Goal: Navigation & Orientation: Find specific page/section

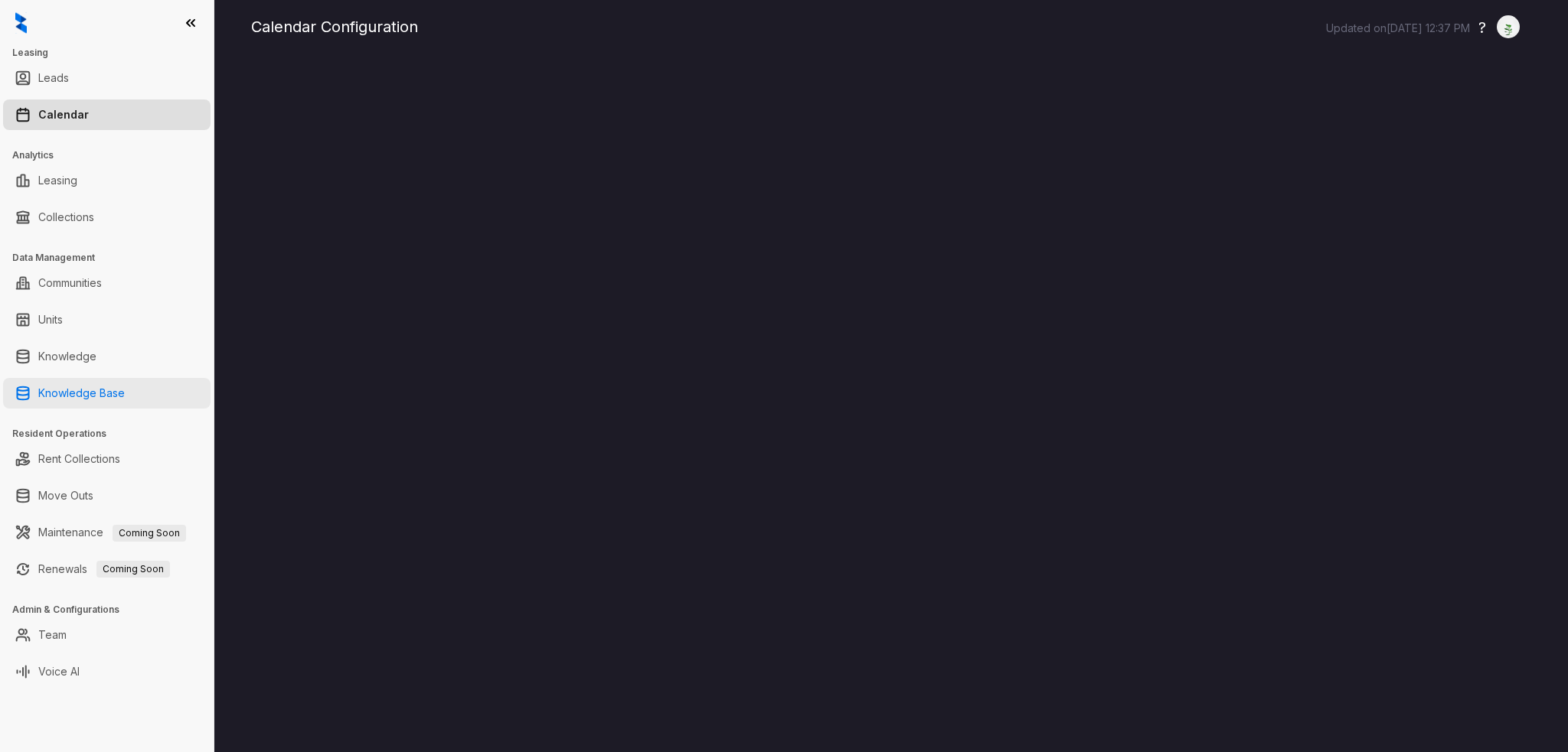
click at [76, 384] on link "Knowledge Base" at bounding box center [81, 394] width 87 height 31
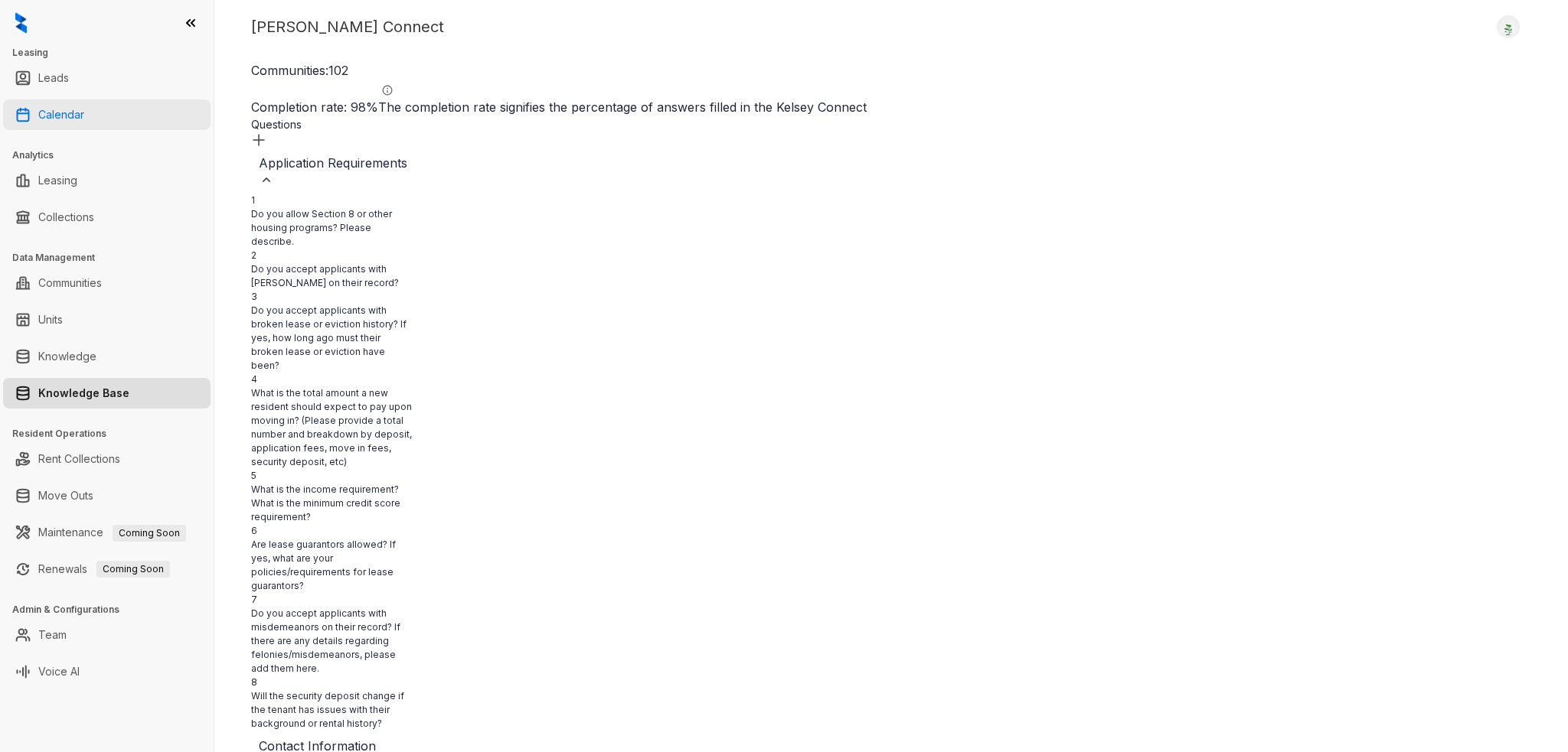
click at [79, 119] on link "Calendar" at bounding box center [60, 114] width 46 height 31
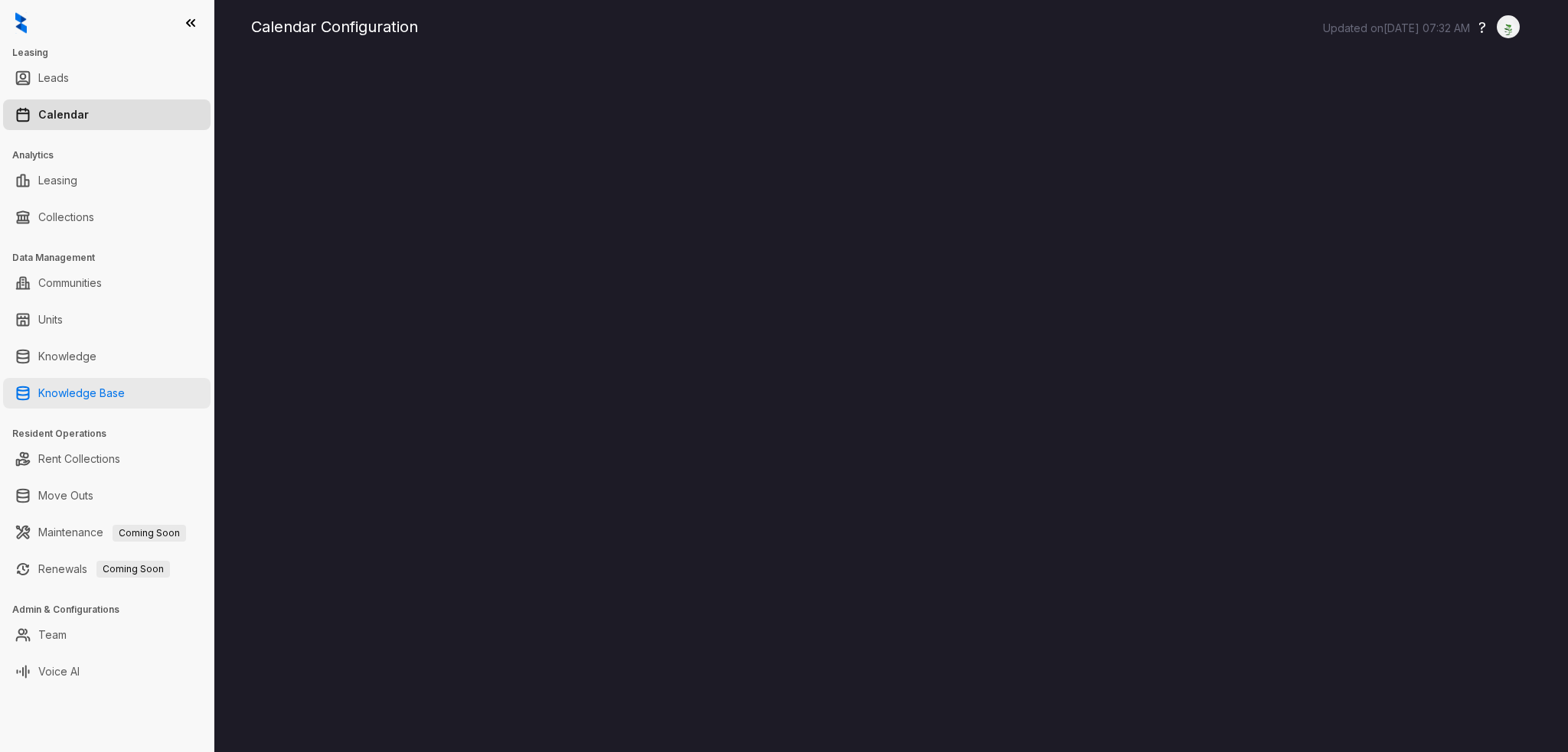
click at [101, 385] on link "Knowledge Base" at bounding box center [81, 394] width 87 height 31
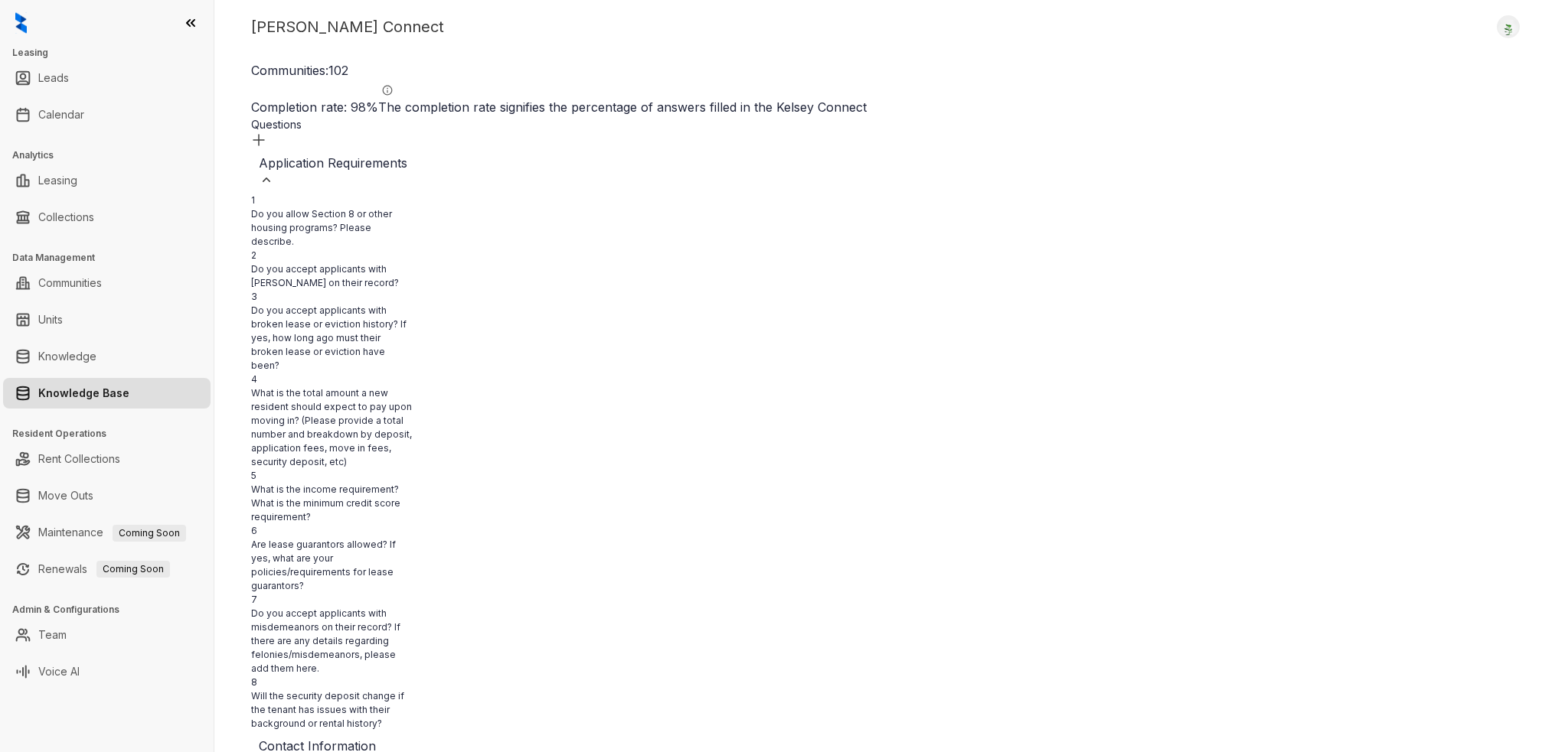
click at [696, 40] on div "Kelsey Connect Logout Communities: 102 Completion rate: 98 % The completion rat…" at bounding box center [891, 376] width 1354 height 752
drag, startPoint x: 686, startPoint y: 211, endPoint x: 560, endPoint y: 169, distance: 132.8
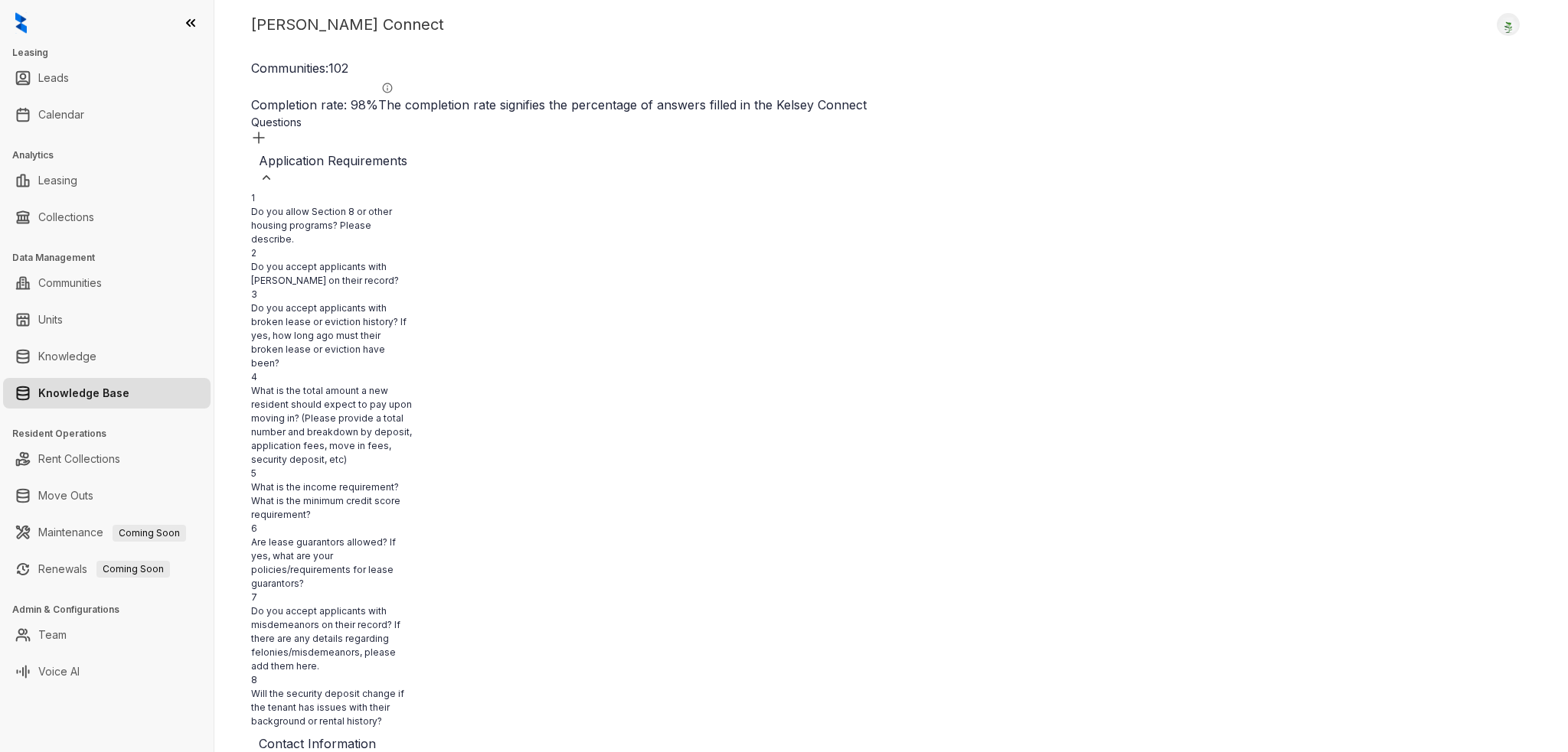
copy div "We offer select lease terms of 12 to 24 months. Please reach out to the leasing…"
drag, startPoint x: 617, startPoint y: 174, endPoint x: 571, endPoint y: 130, distance: 63.7
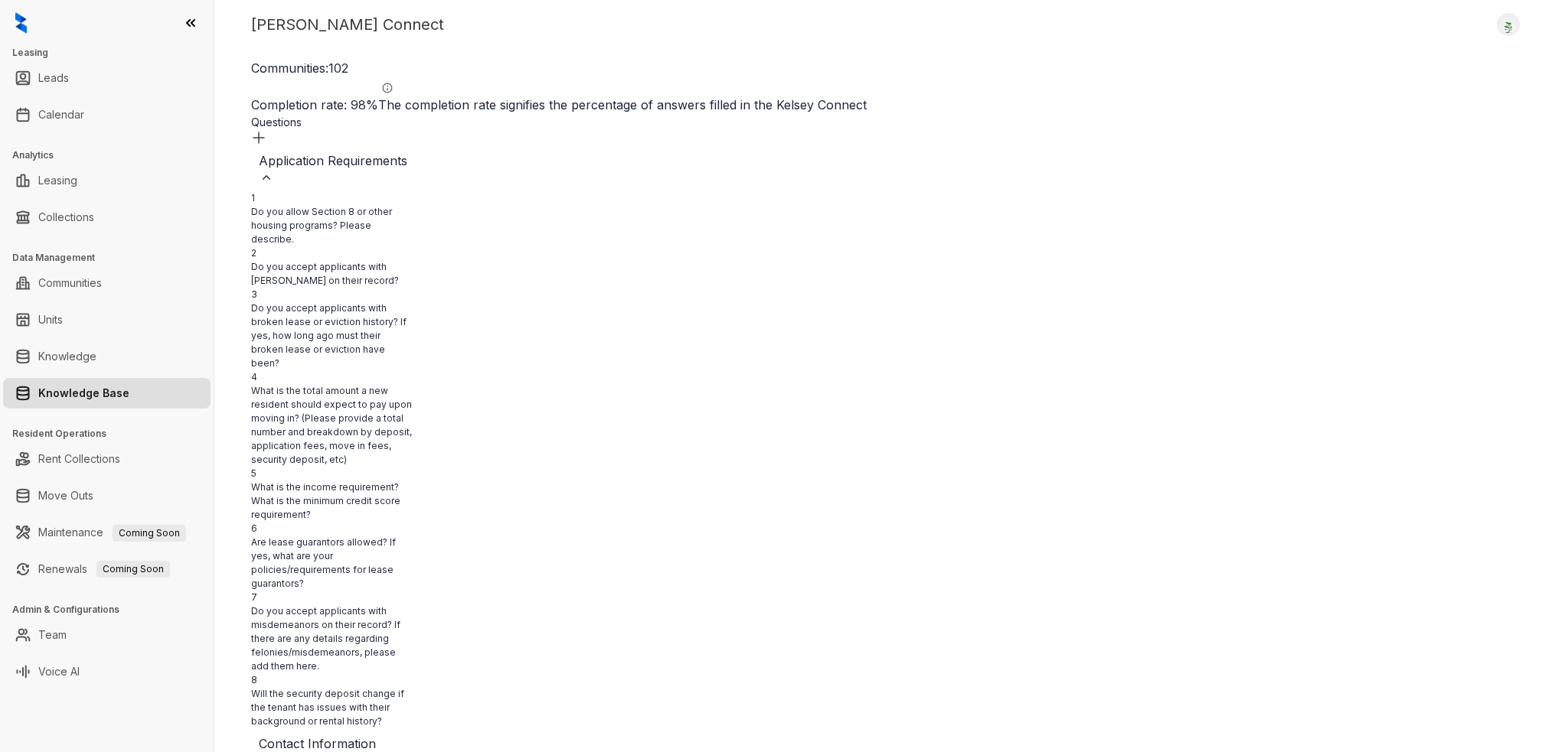
drag, startPoint x: 714, startPoint y: 177, endPoint x: 641, endPoint y: 201, distance: 76.8
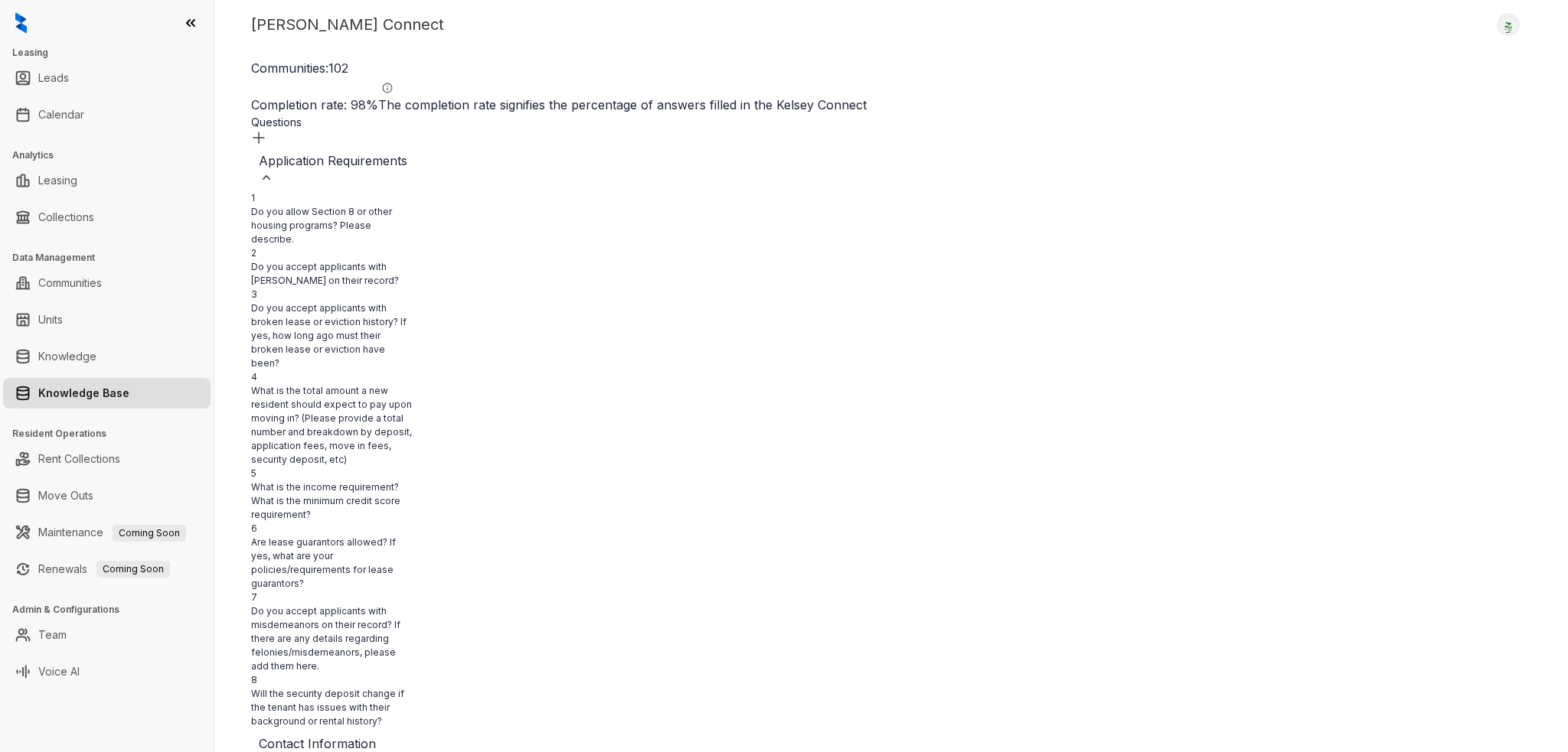
drag, startPoint x: 615, startPoint y: 189, endPoint x: 636, endPoint y: 201, distance: 24.2
drag, startPoint x: 671, startPoint y: 182, endPoint x: 687, endPoint y: 216, distance: 37.6
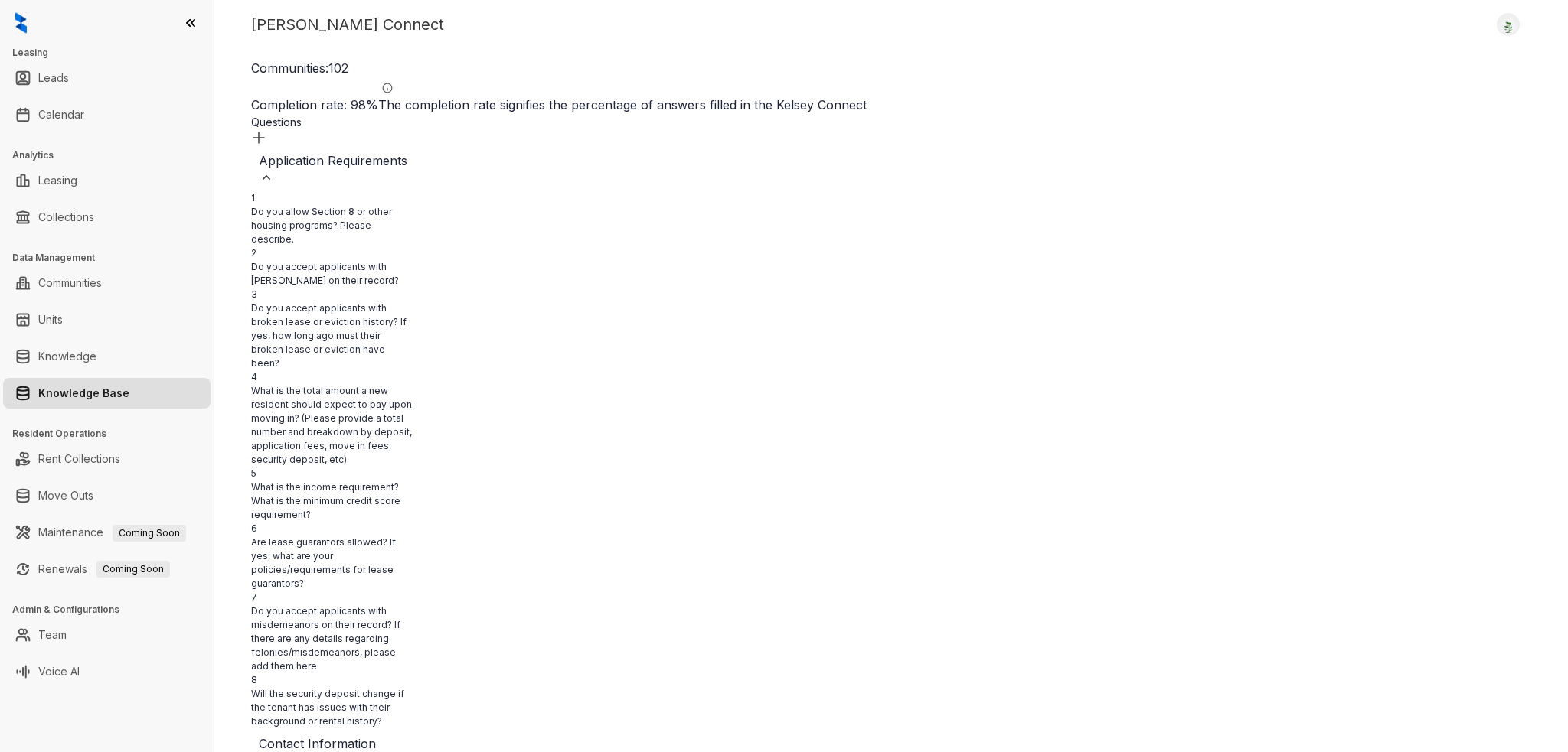
type textarea "**********"
drag, startPoint x: 685, startPoint y: 210, endPoint x: 555, endPoint y: 131, distance: 152.1
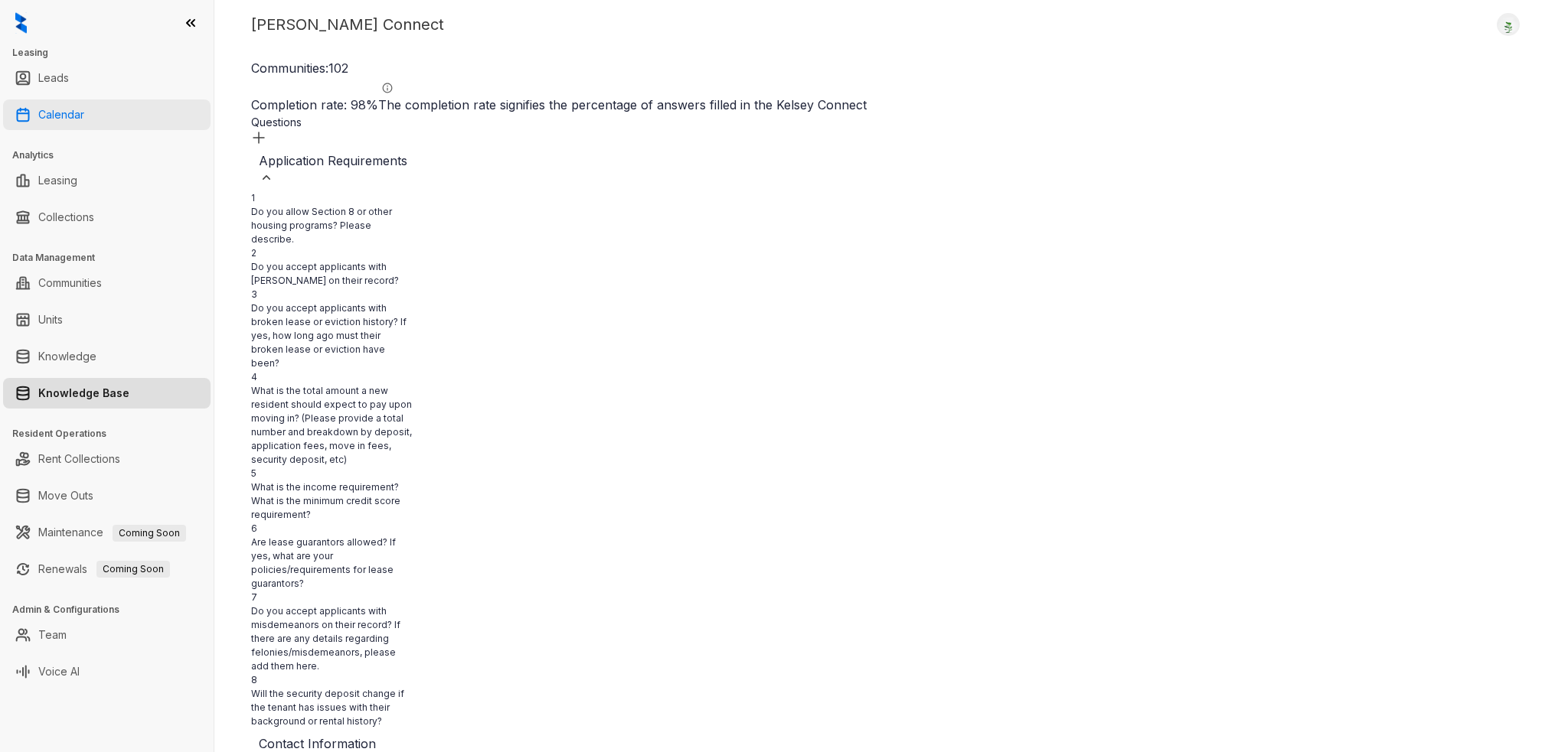
click at [77, 112] on link "Calendar" at bounding box center [60, 114] width 46 height 31
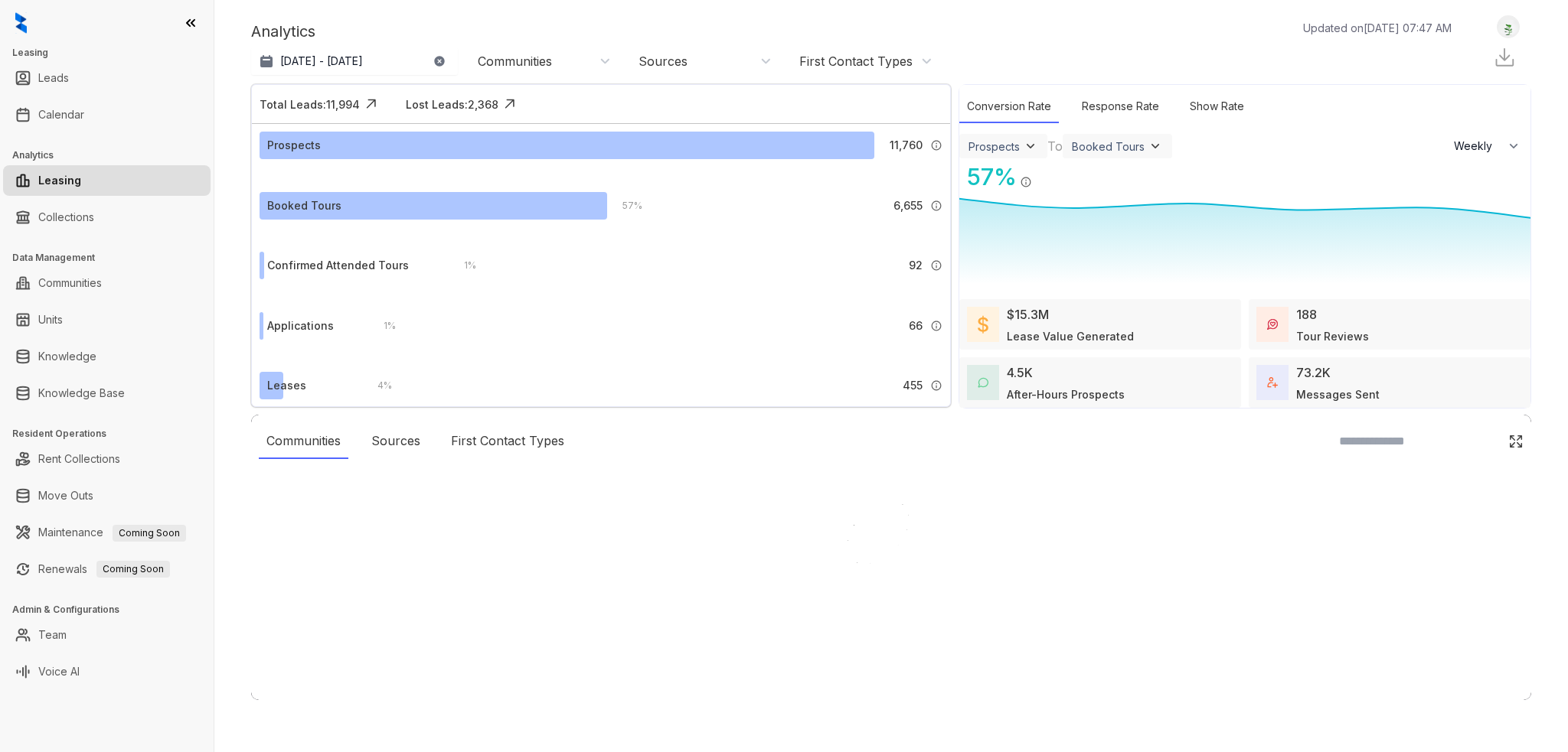
select select "******"
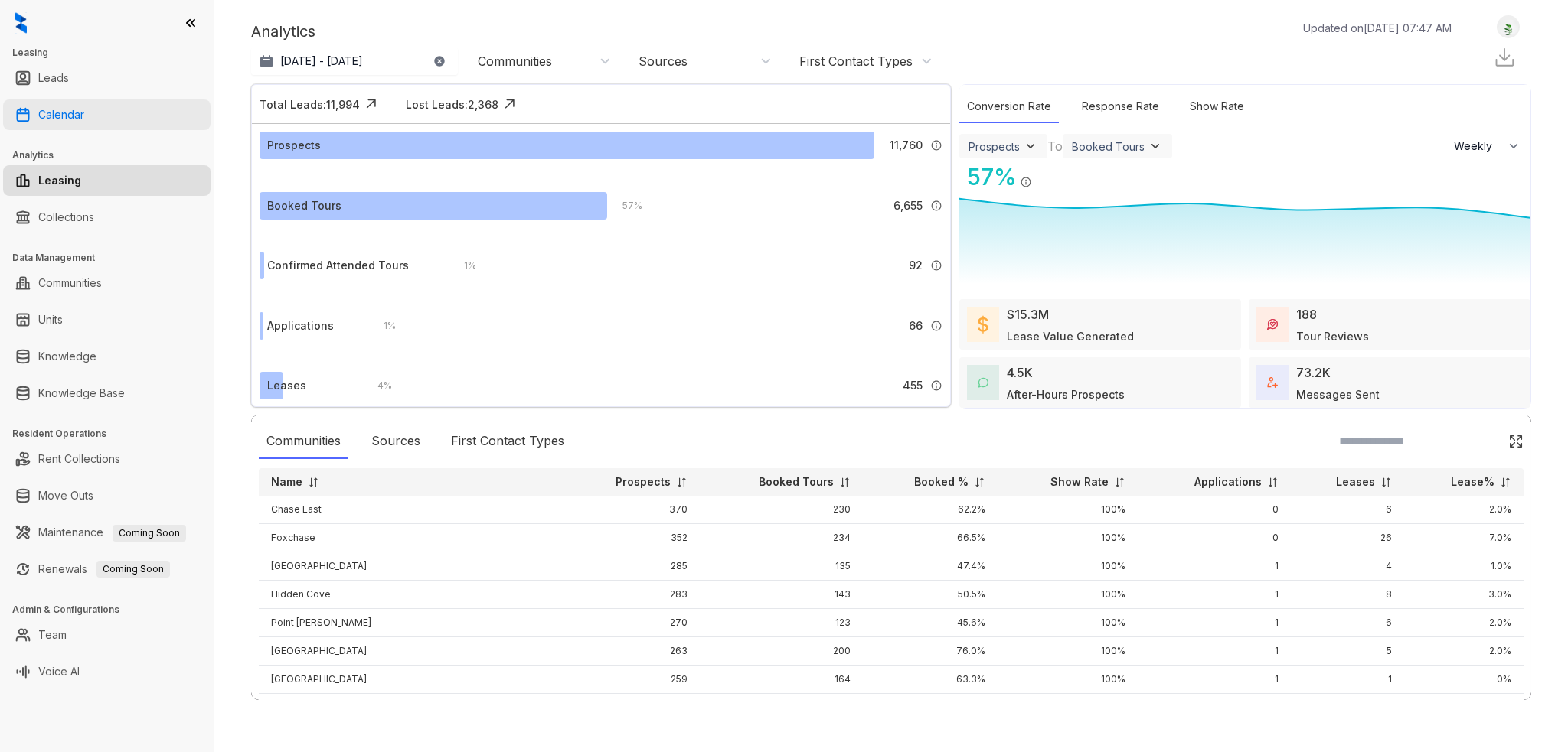
click at [68, 113] on link "Calendar" at bounding box center [60, 114] width 46 height 31
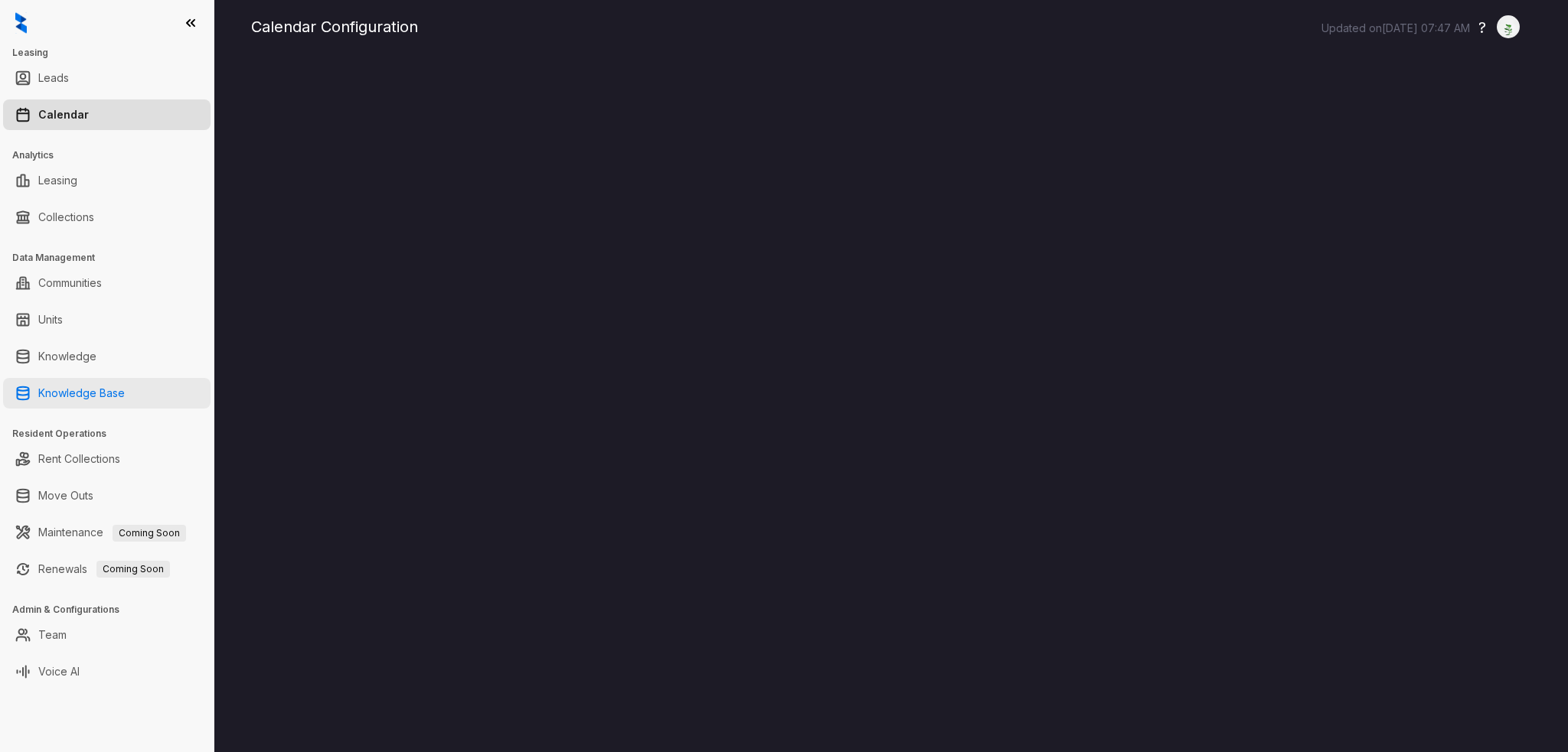
click at [105, 387] on link "Knowledge Base" at bounding box center [81, 394] width 87 height 31
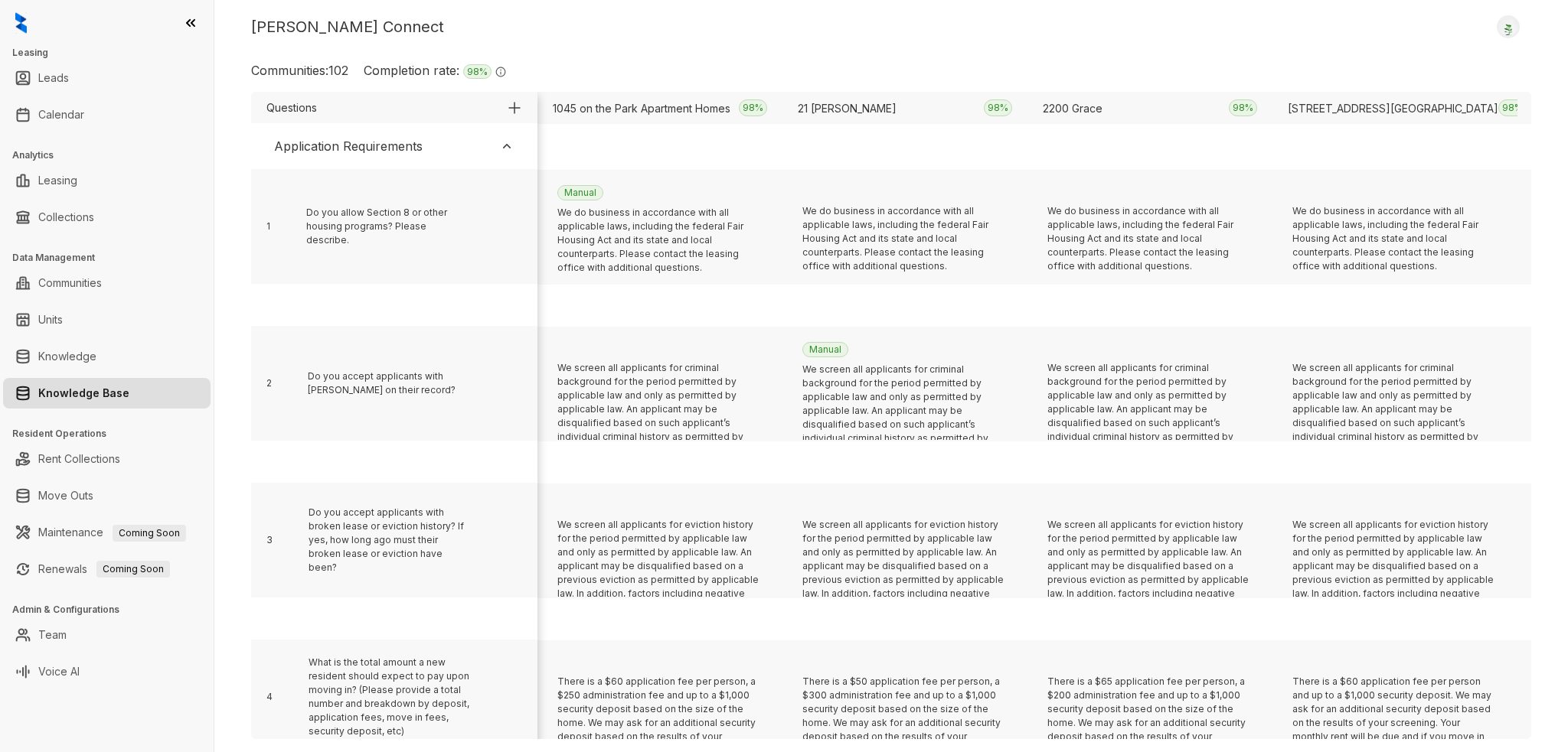
click at [719, 45] on div "Kelsey Connect Logout Communities: 102 Completion rate: 98 % The completion rat…" at bounding box center [891, 376] width 1354 height 752
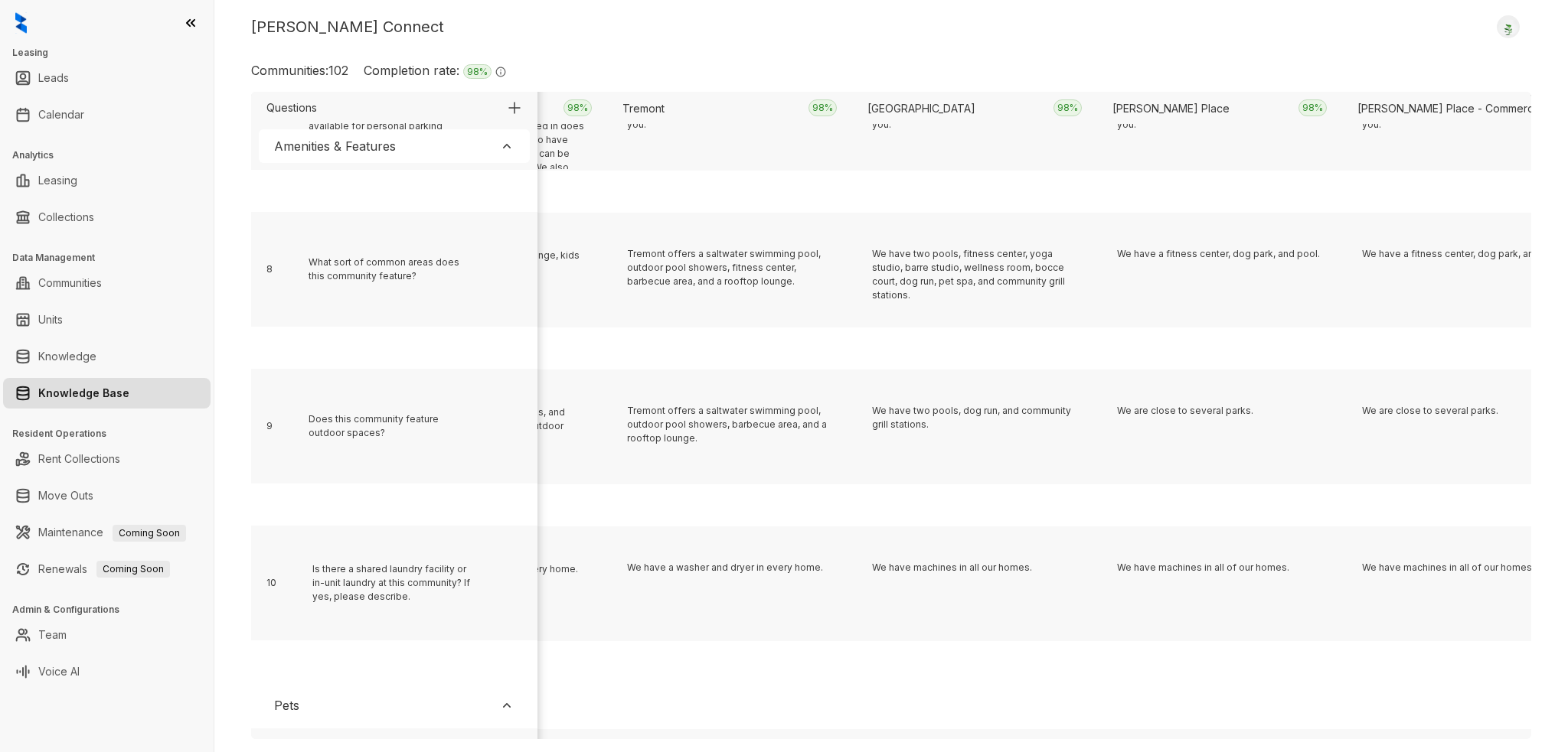
scroll to position [7338, 0]
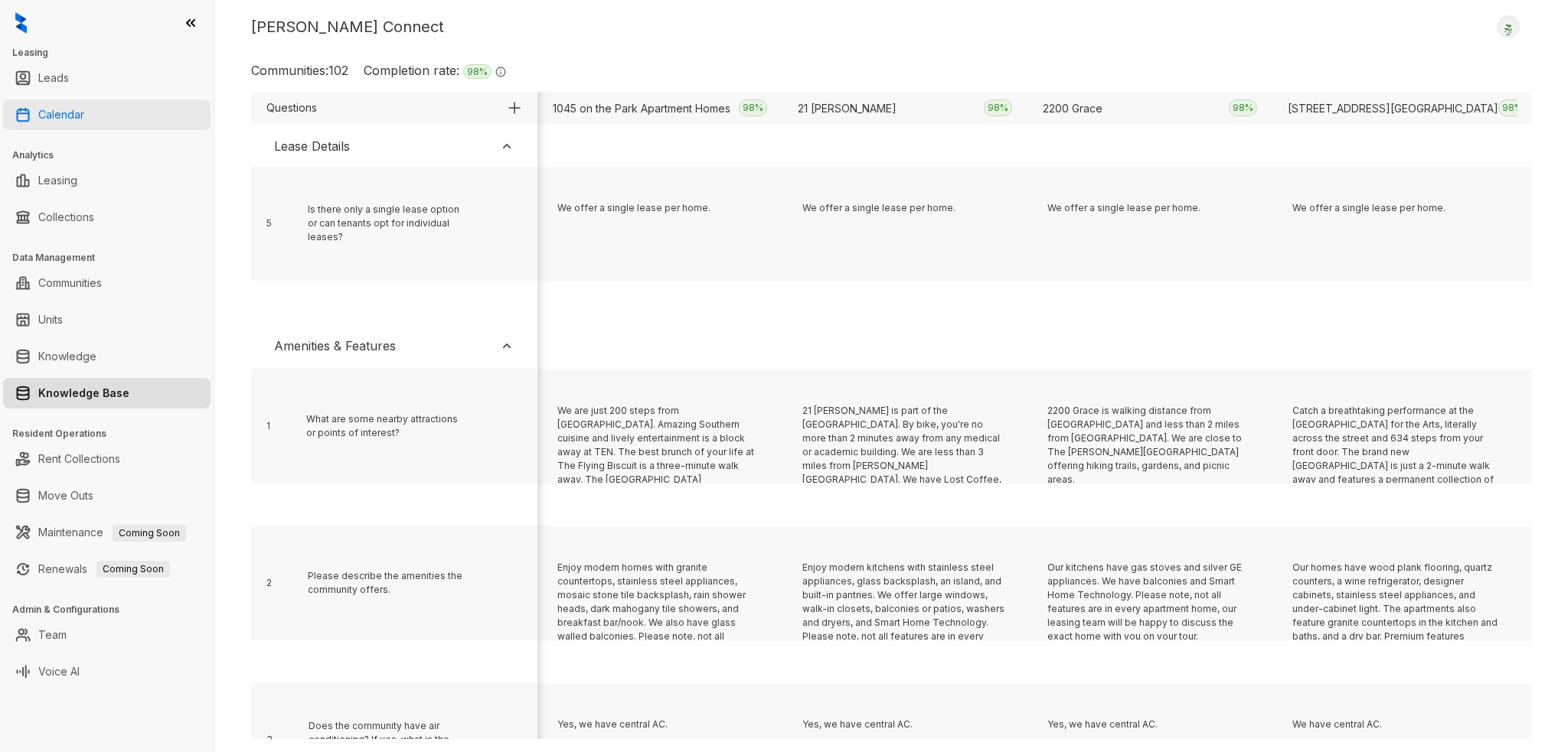
click at [77, 116] on link "Calendar" at bounding box center [60, 114] width 46 height 31
